Goal: Information Seeking & Learning: Learn about a topic

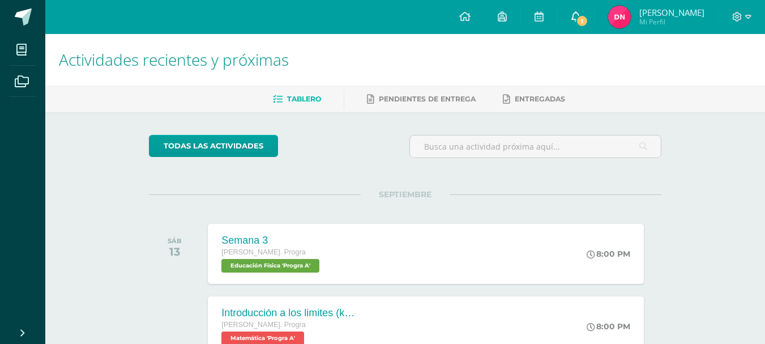
click at [581, 9] on link "1" at bounding box center [576, 17] width 36 height 34
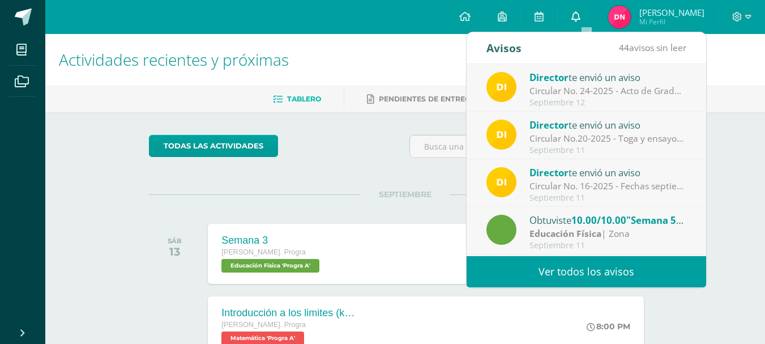
click at [581, 9] on link "0" at bounding box center [576, 17] width 36 height 34
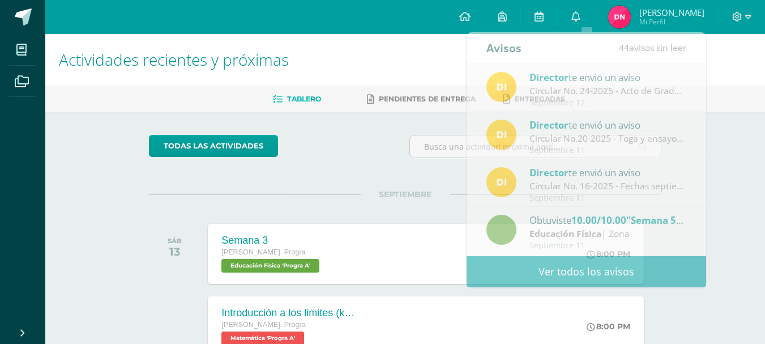
click at [721, 111] on div "Tablero Pendientes de entrega Entregadas" at bounding box center [418, 99] width 747 height 27
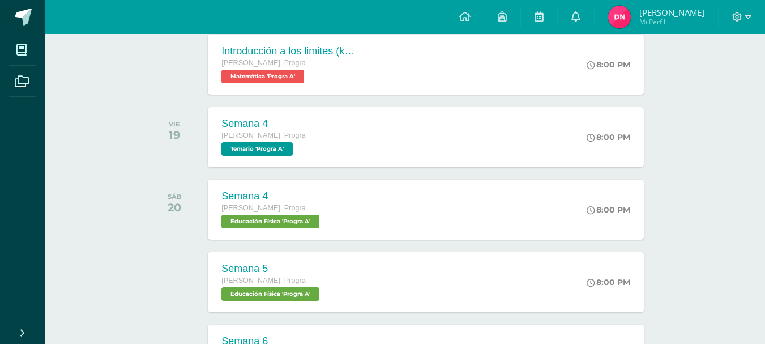
scroll to position [268, 0]
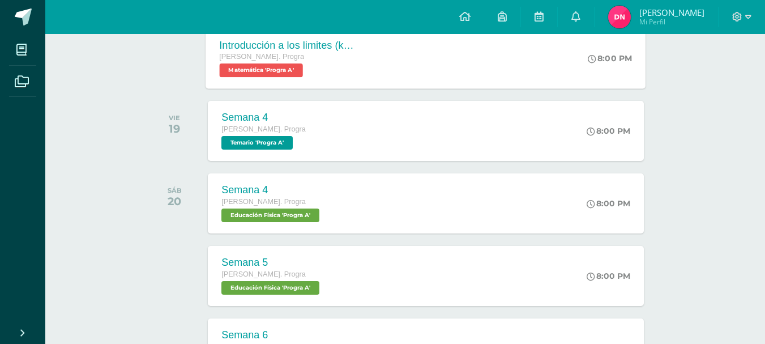
click at [475, 74] on div "Introducción a los limites ([PERSON_NAME]) [PERSON_NAME]. Progra Matemática 'Pr…" at bounding box center [426, 58] width 440 height 61
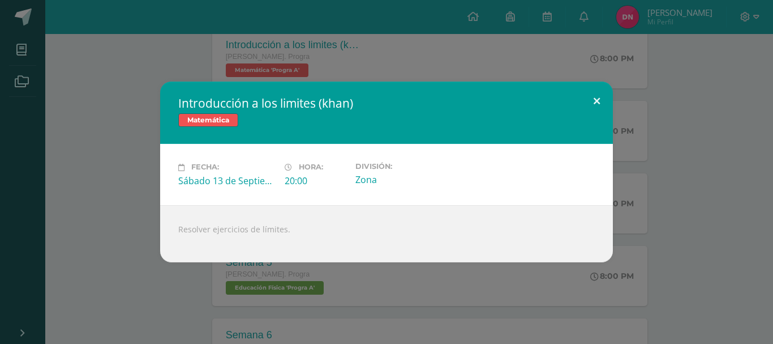
click at [590, 103] on button at bounding box center [597, 101] width 32 height 39
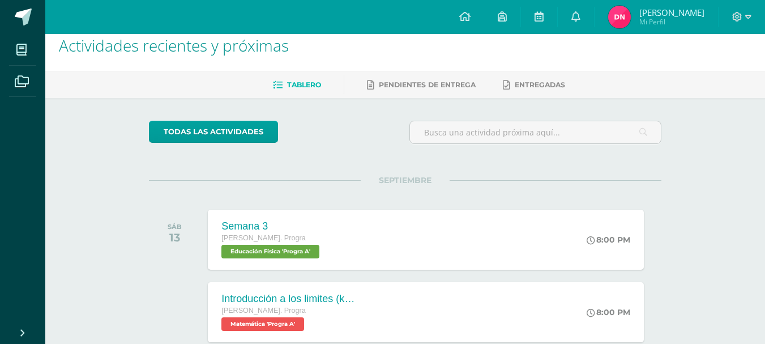
scroll to position [0, 0]
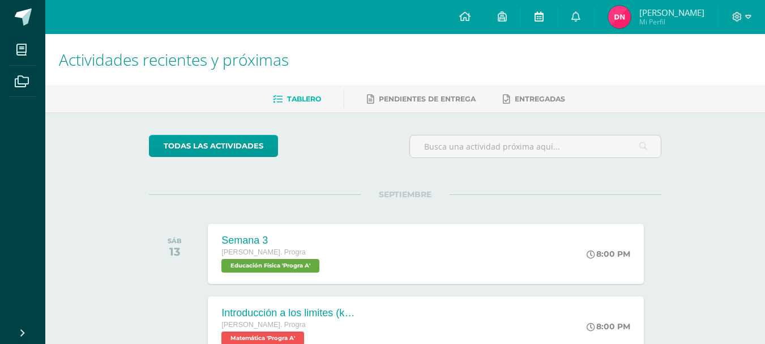
click at [541, 17] on link at bounding box center [539, 17] width 36 height 34
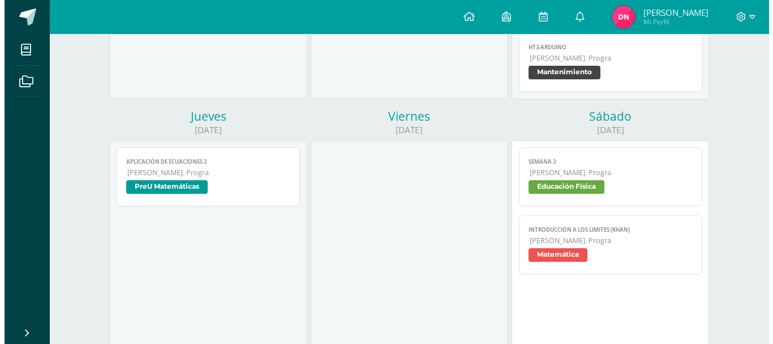
scroll to position [404, 0]
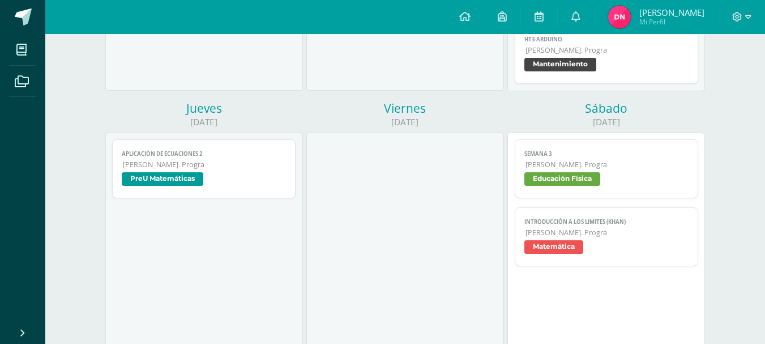
click at [284, 174] on span "PreU Matemáticas" at bounding box center [204, 180] width 165 height 16
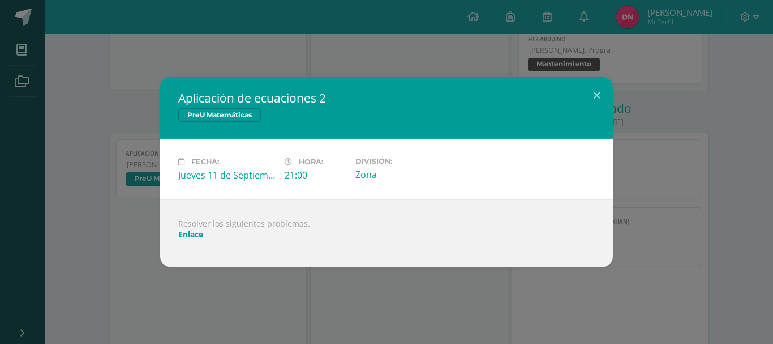
click at [195, 230] on link "Enlace" at bounding box center [190, 234] width 25 height 11
